Goal: Check status: Check status

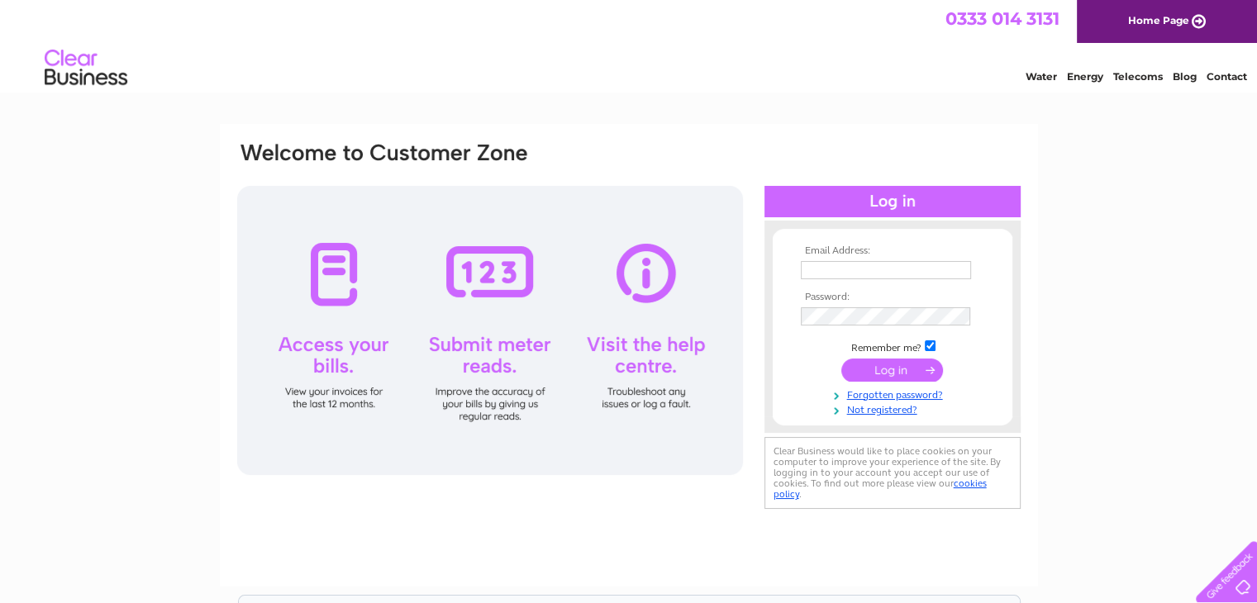
type input "rosiestories@ymail.com"
click at [902, 368] on input "submit" at bounding box center [892, 370] width 102 height 23
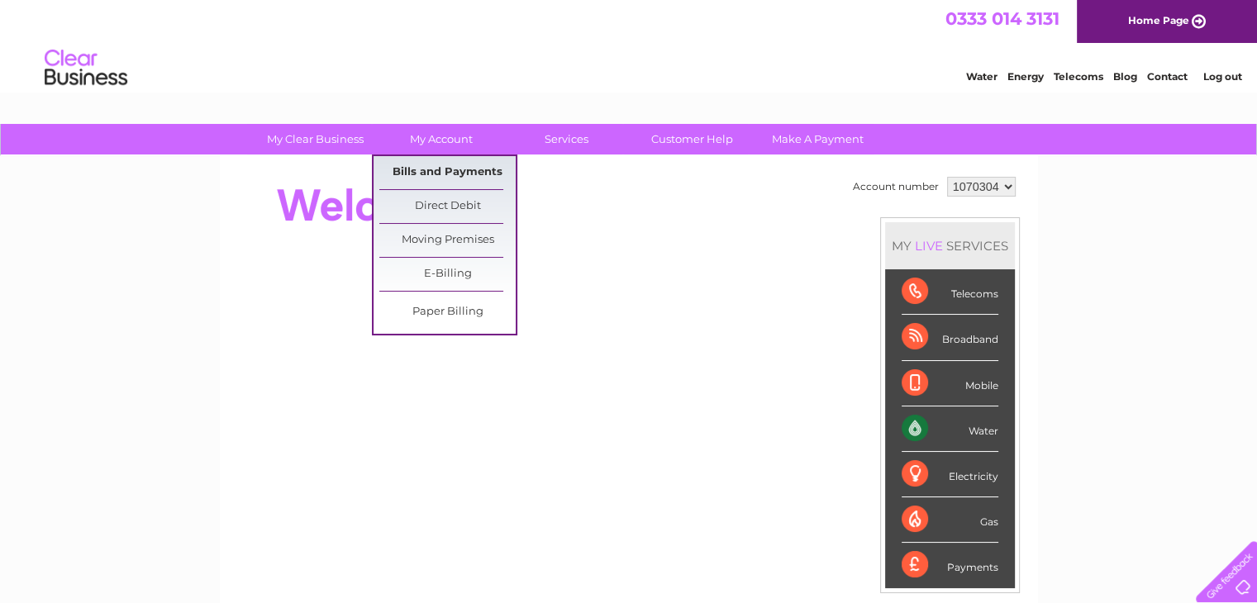
click at [426, 166] on link "Bills and Payments" at bounding box center [447, 172] width 136 height 33
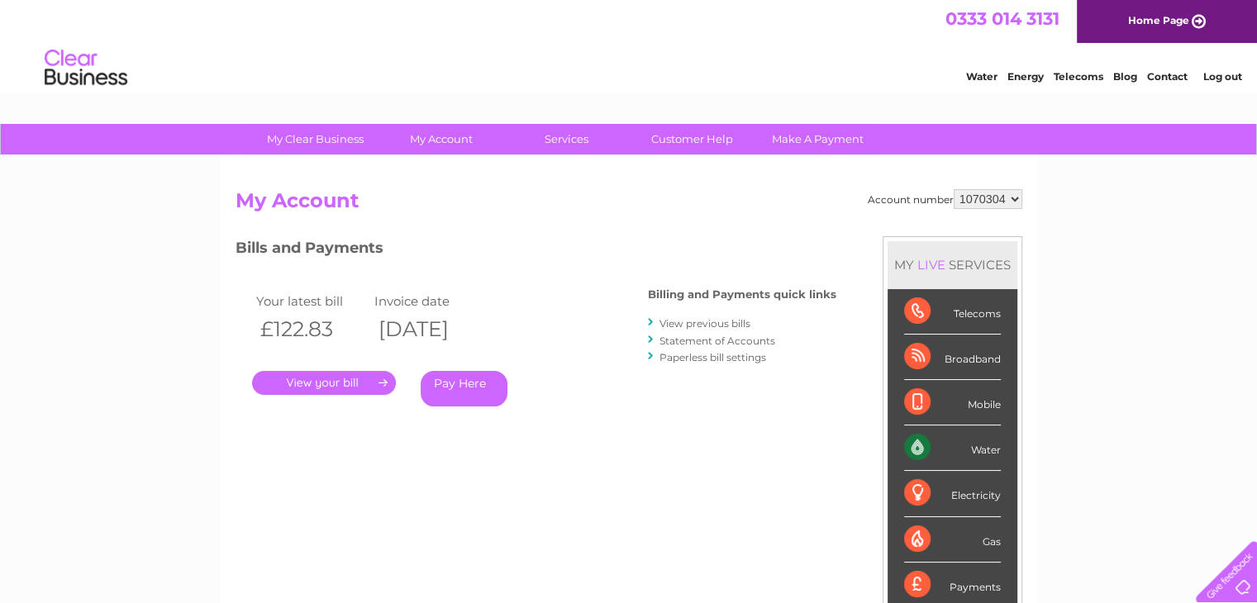
click at [354, 384] on link "." at bounding box center [324, 383] width 144 height 24
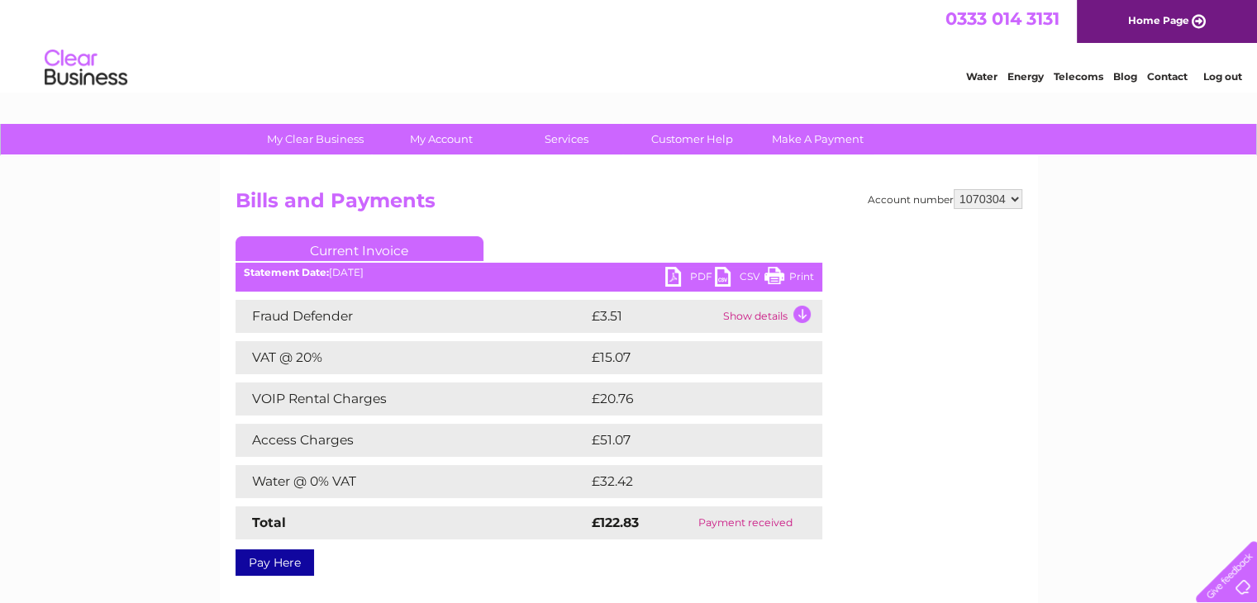
click at [801, 315] on td "Show details" at bounding box center [770, 316] width 103 height 33
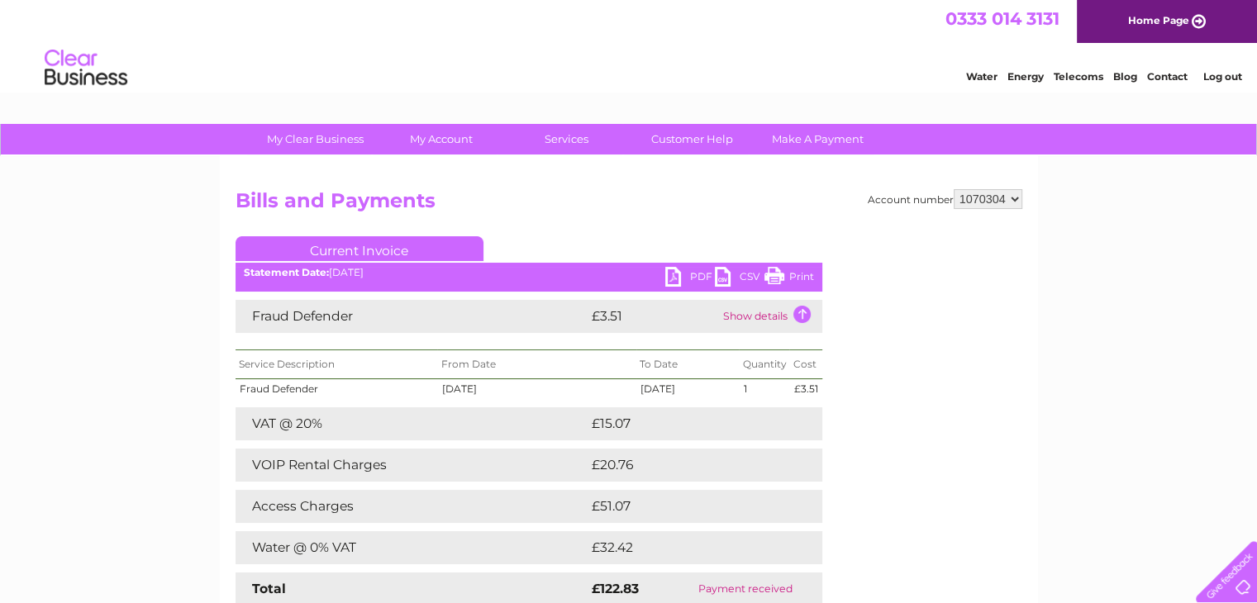
click at [801, 315] on td "Show details" at bounding box center [770, 316] width 103 height 33
